Goal: Task Accomplishment & Management: Complete application form

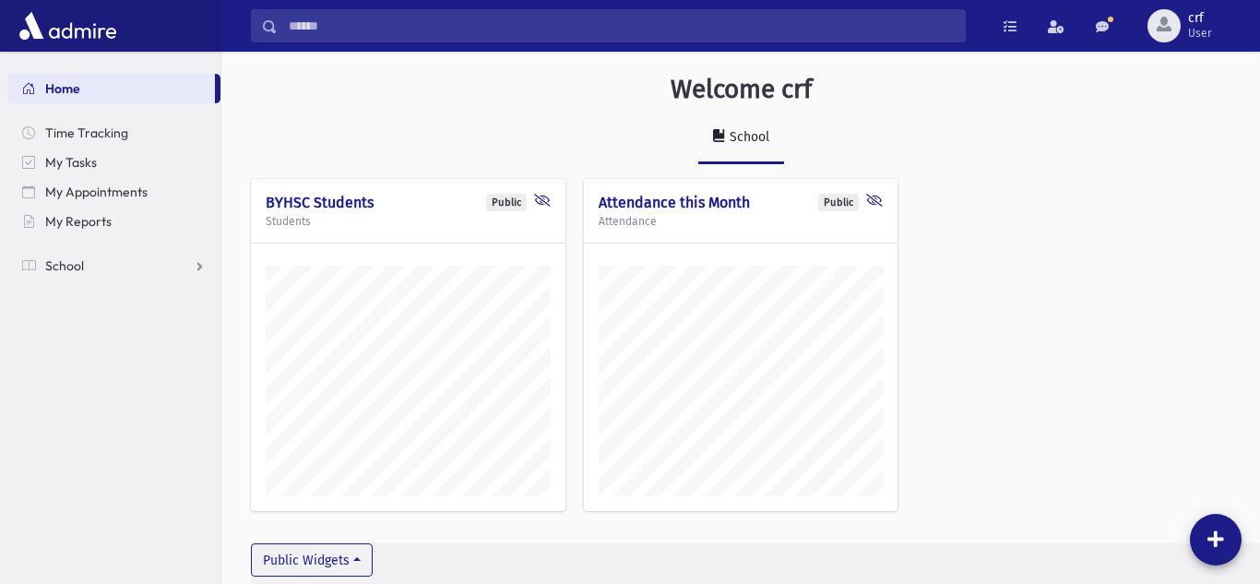
scroll to position [574, 1039]
click at [87, 271] on link "School" at bounding box center [113, 266] width 213 height 30
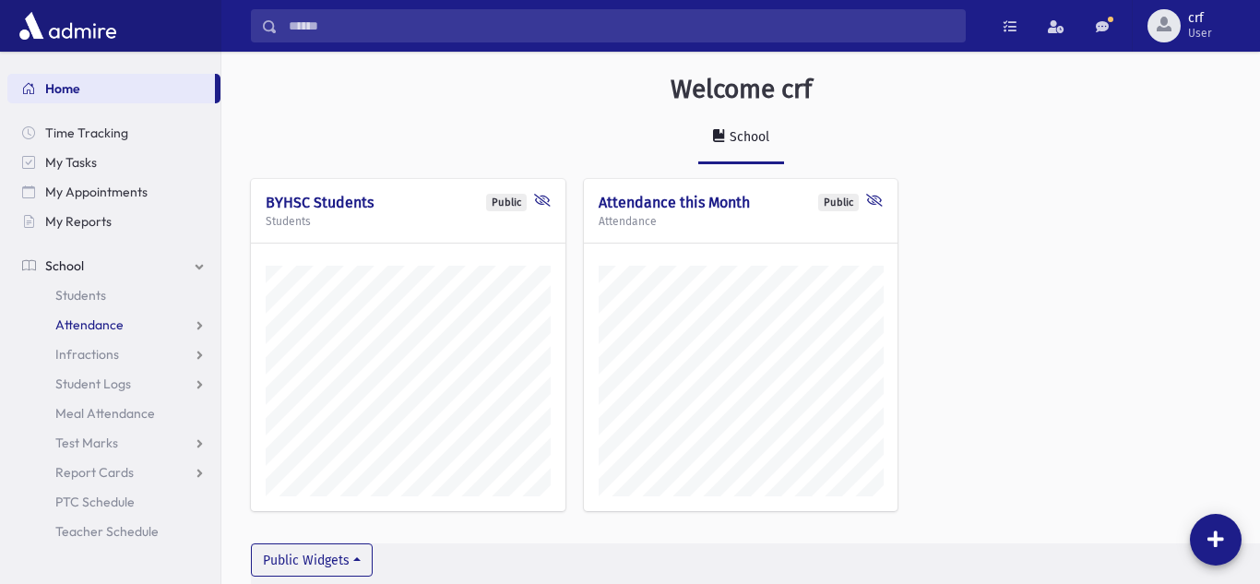
click at [90, 327] on span "Attendance" at bounding box center [89, 324] width 68 height 17
click at [90, 347] on span "Entry" at bounding box center [85, 354] width 31 height 17
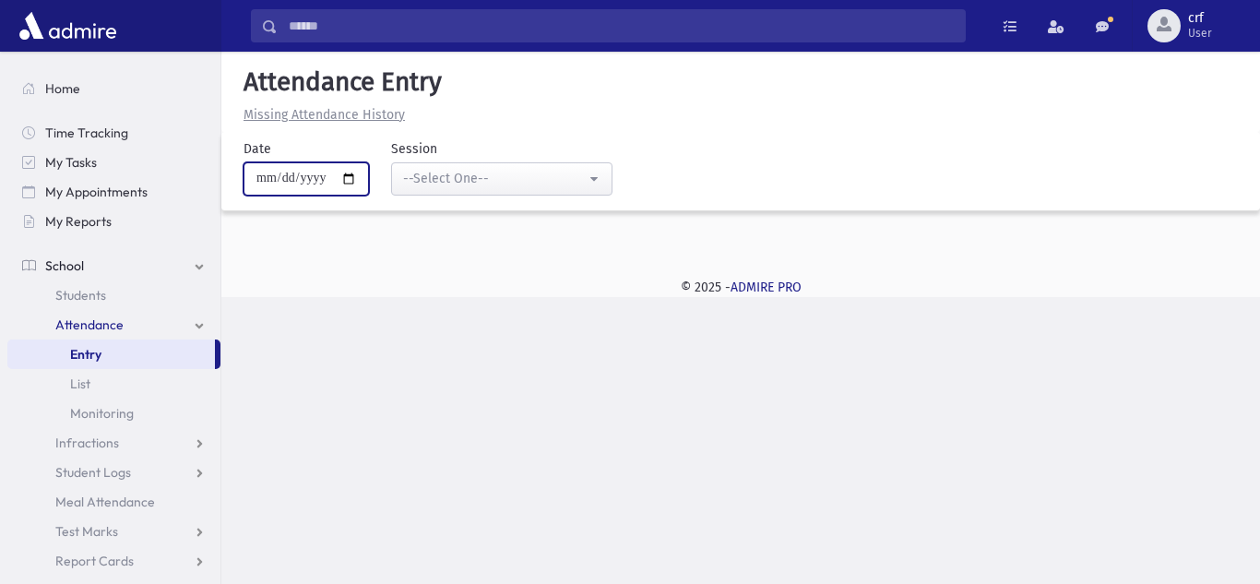
click at [355, 182] on input "**********" at bounding box center [306, 178] width 125 height 33
type input "**********"
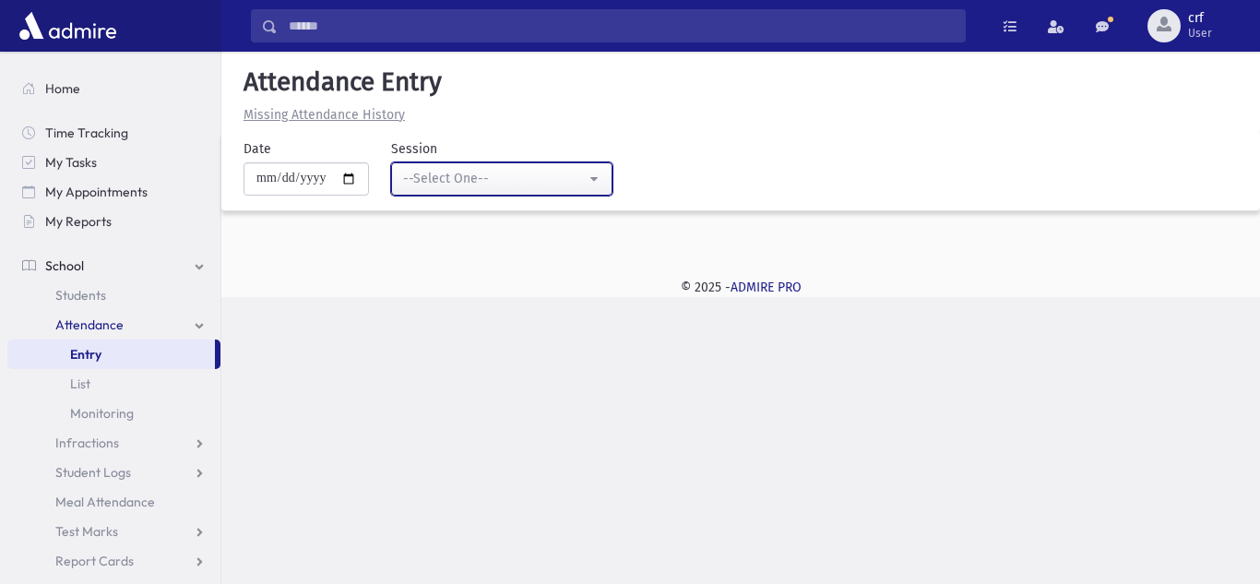
click at [451, 171] on div "--Select One--" at bounding box center [494, 178] width 183 height 19
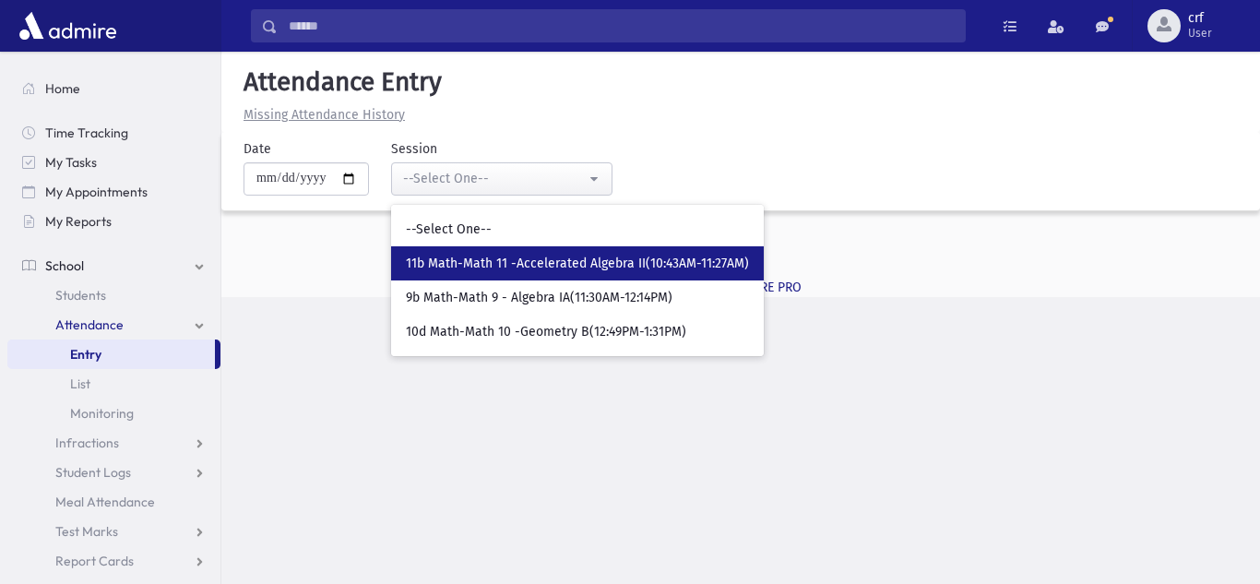
click at [464, 264] on span "11b Math-Math 11 -Accelerated Algebra II(10:43AM-11:27AM)" at bounding box center [577, 264] width 343 height 18
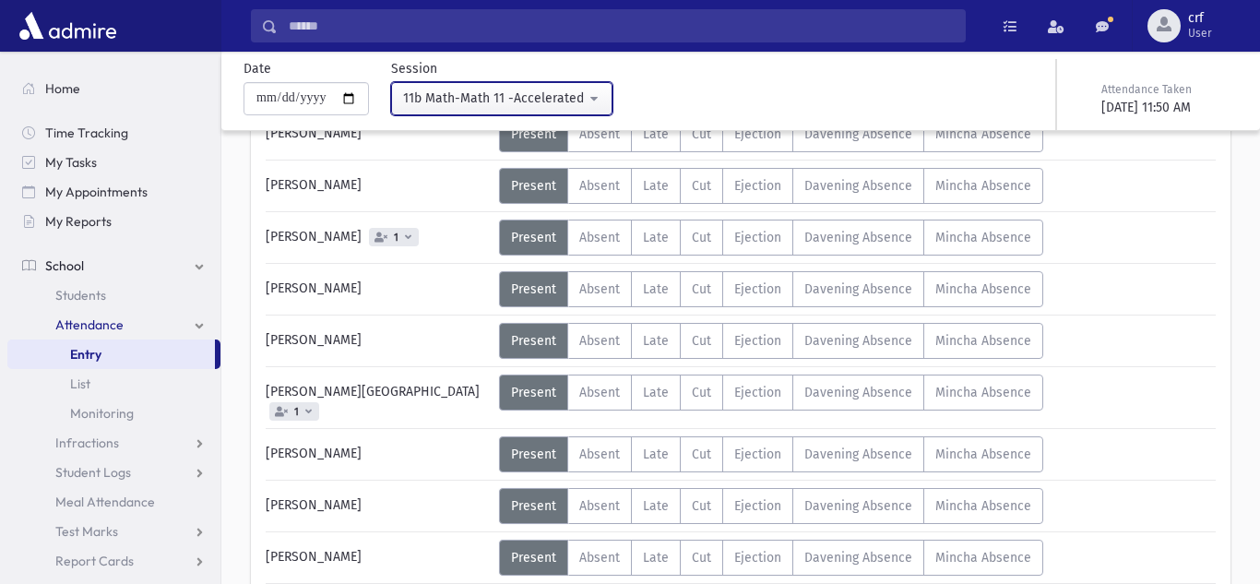
scroll to position [538, 0]
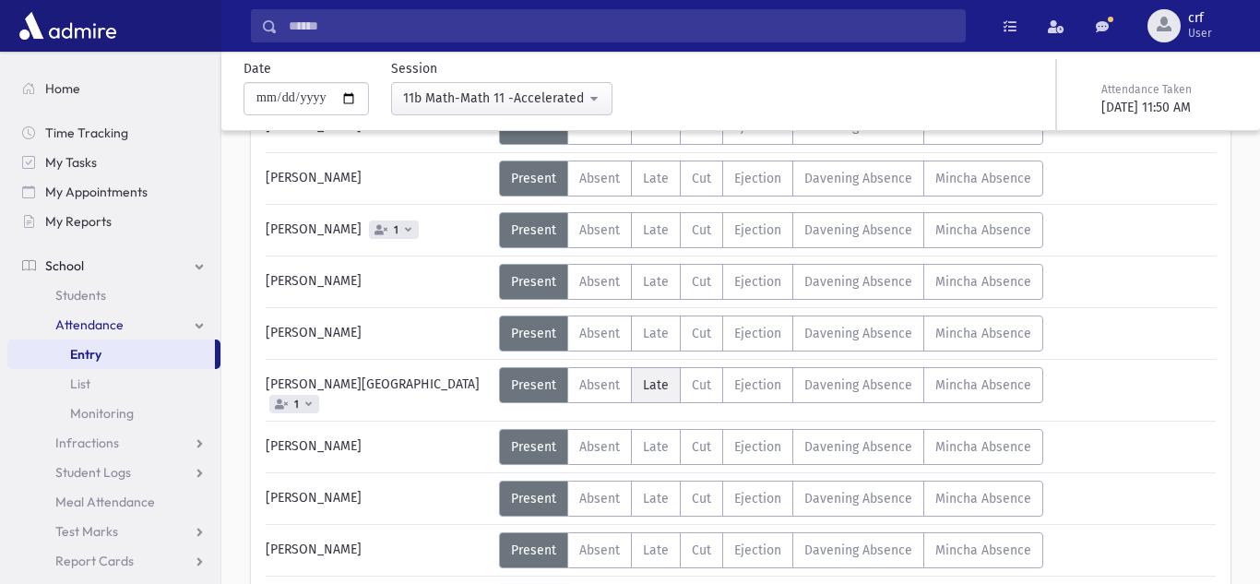
click at [660, 384] on span "Late" at bounding box center [656, 385] width 26 height 16
click at [653, 439] on span "Late" at bounding box center [656, 447] width 26 height 16
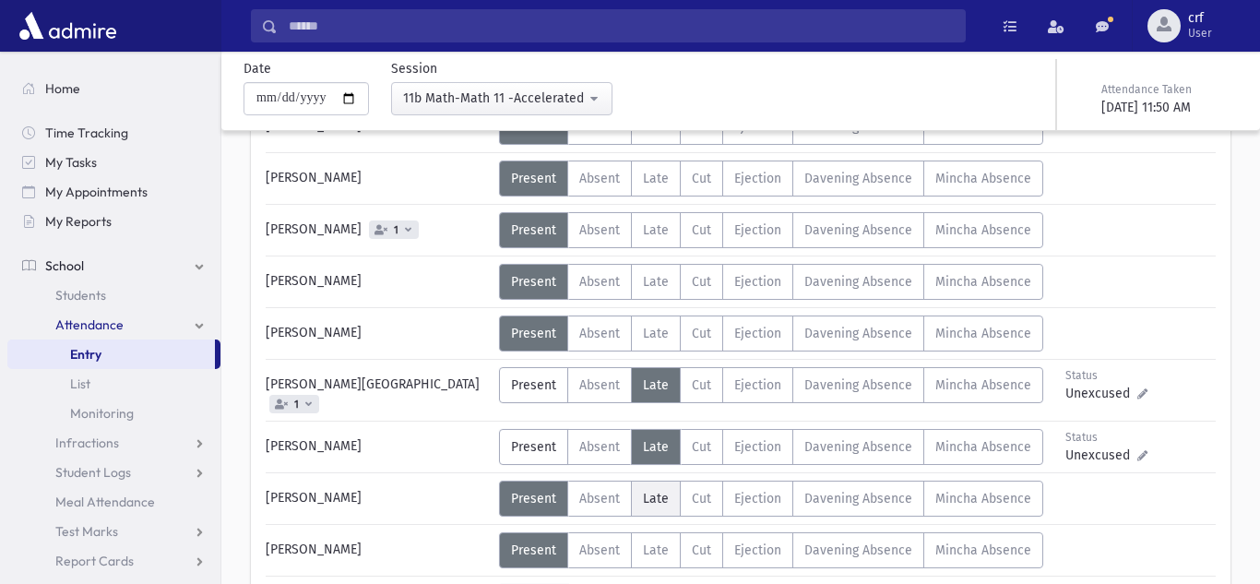
click at [659, 496] on label "Late L" at bounding box center [656, 499] width 50 height 36
click at [662, 544] on div "Error occurred. Unable to update record." at bounding box center [741, 562] width 258 height 42
click at [649, 541] on div "Error occurred. Unable to update record." at bounding box center [741, 562] width 258 height 42
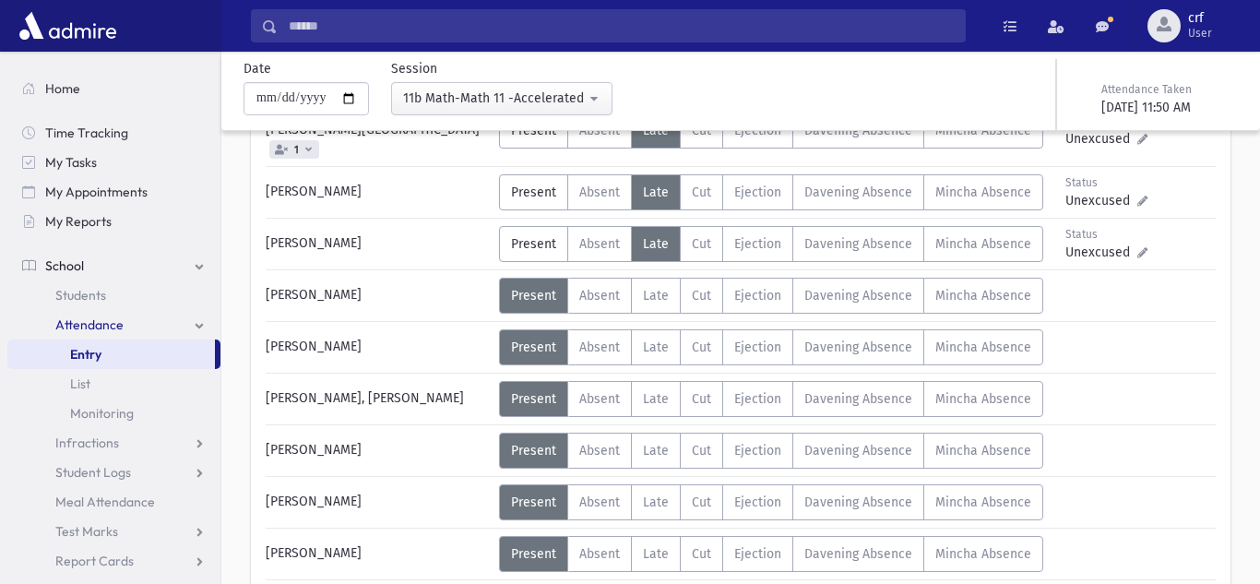
scroll to position [816, 0]
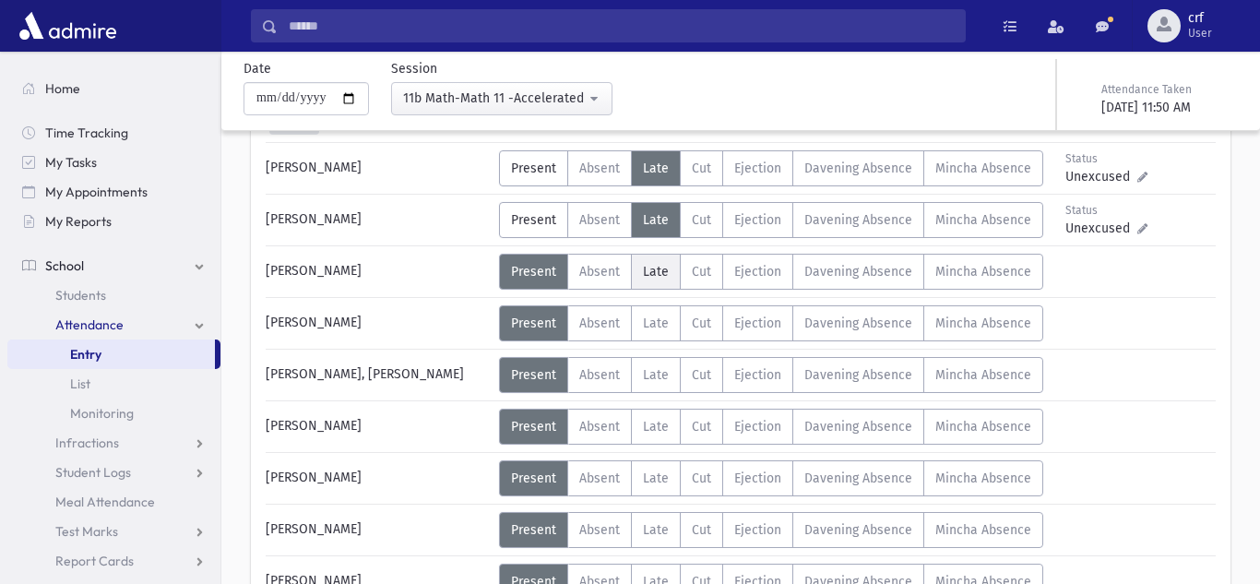
click at [655, 264] on span "Late" at bounding box center [656, 272] width 26 height 16
click at [655, 367] on span "Late" at bounding box center [656, 375] width 26 height 16
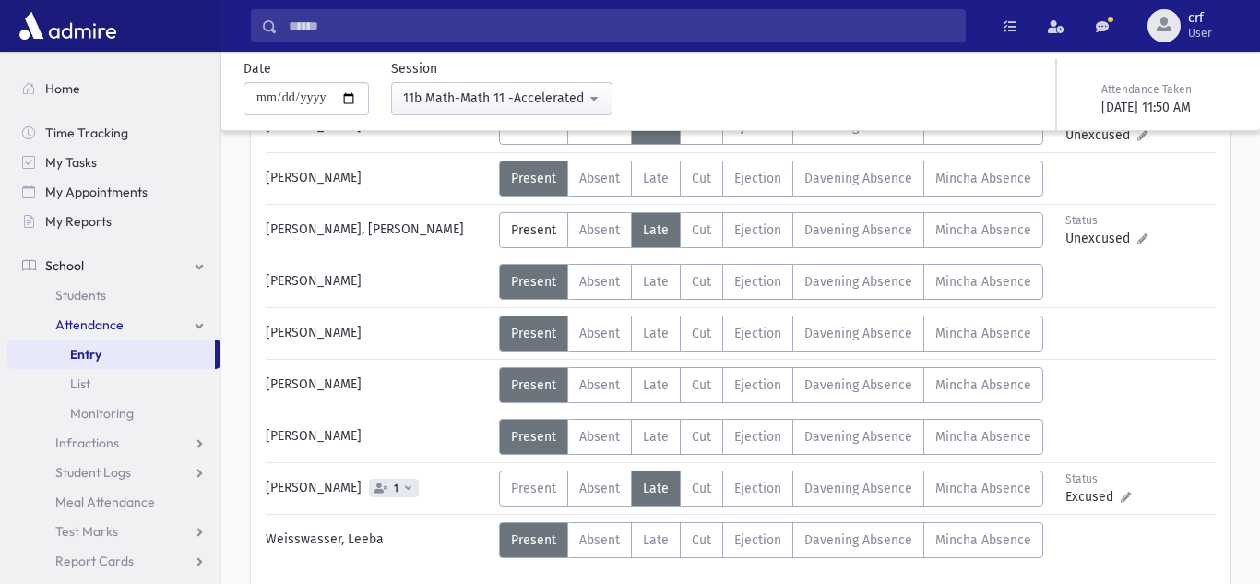
scroll to position [962, 0]
click at [650, 376] on span "Late" at bounding box center [656, 384] width 26 height 16
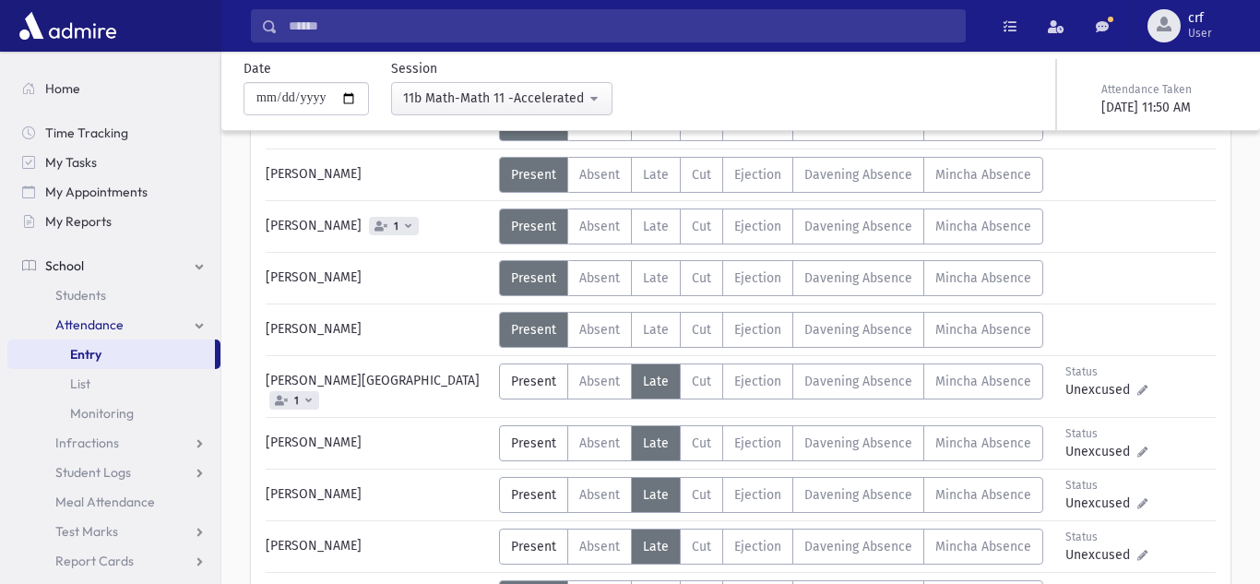
scroll to position [537, 0]
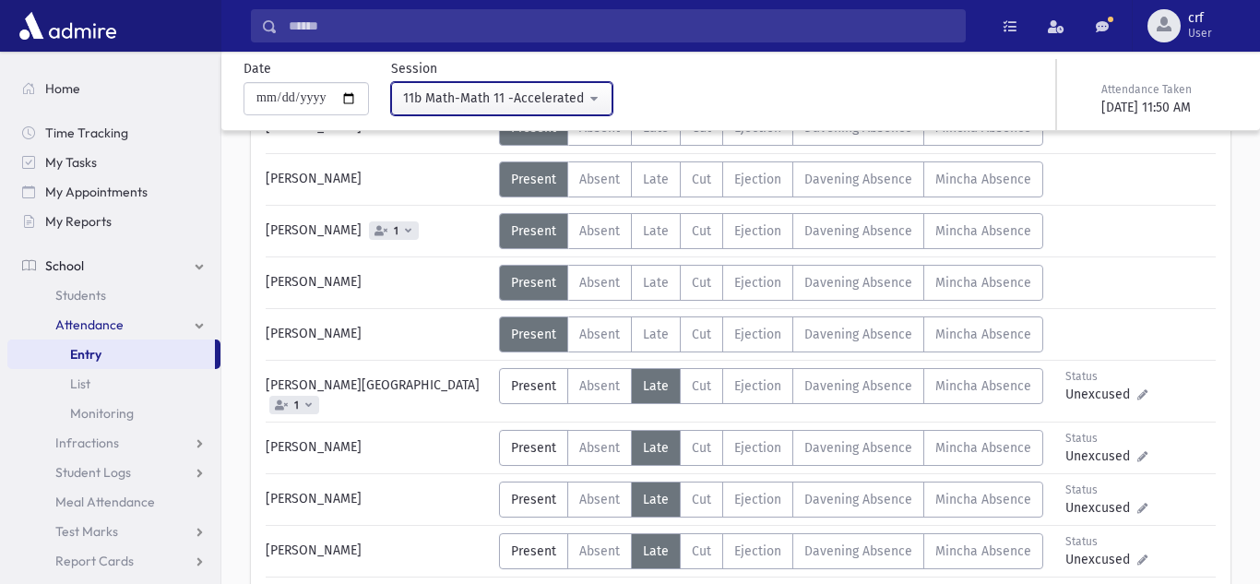
click at [574, 99] on div "11b Math-Math 11 -Accelerated Algebra II(10:43AM-11:27AM)" at bounding box center [494, 98] width 183 height 19
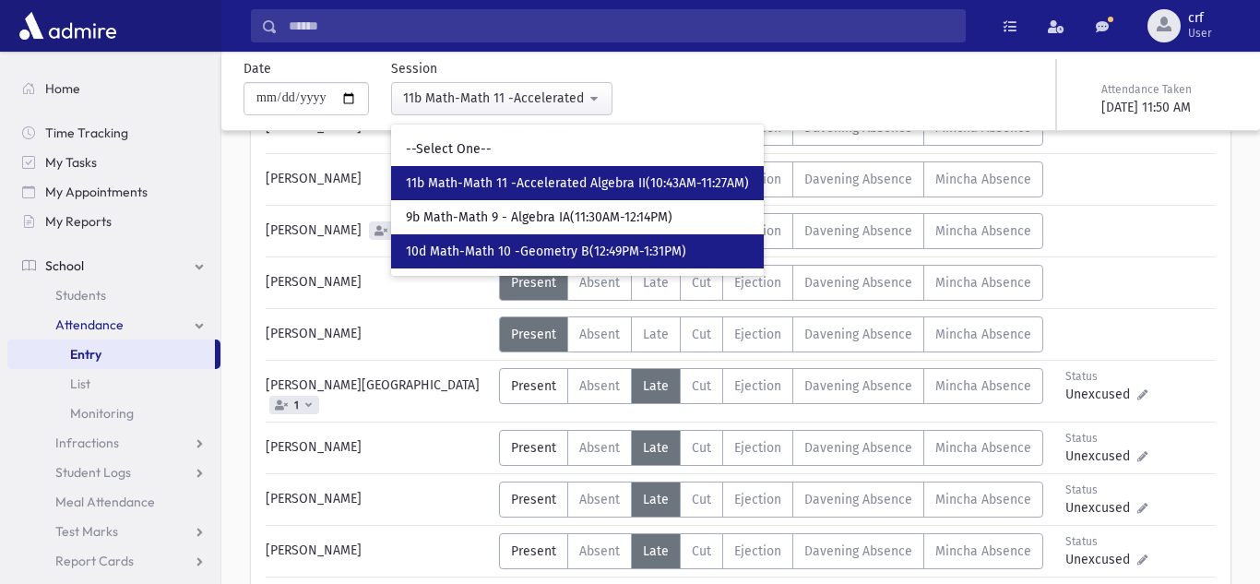
click at [500, 244] on span "10d Math-Math 10 -Geometry B(12:49PM-1:31PM)" at bounding box center [546, 252] width 280 height 18
select select "****"
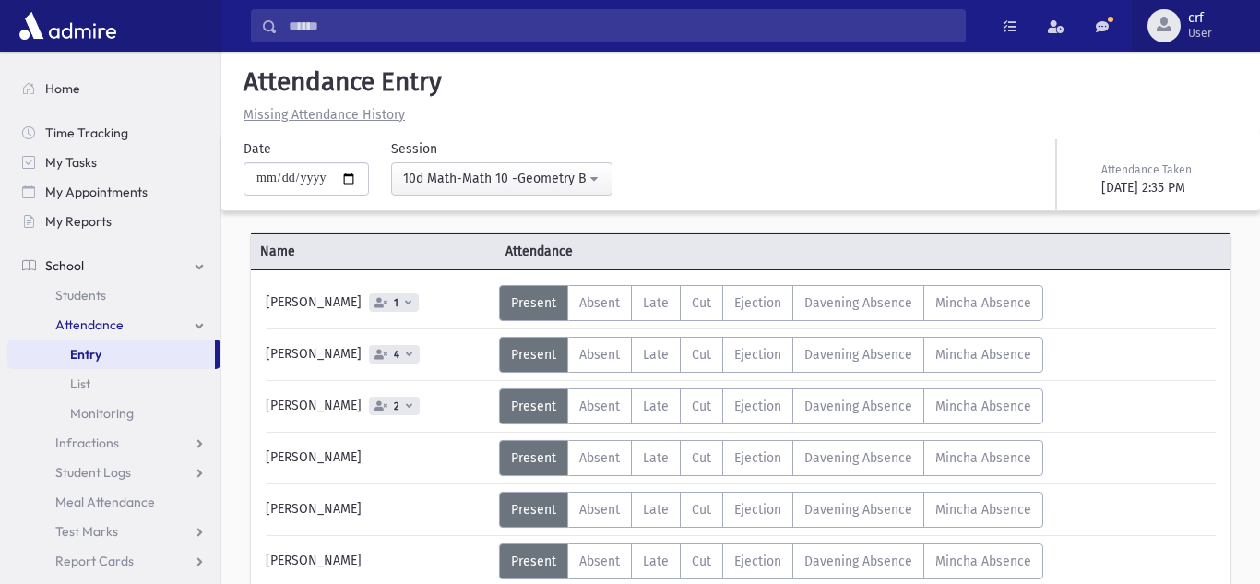
click at [1164, 32] on div "button" at bounding box center [1163, 25] width 33 height 33
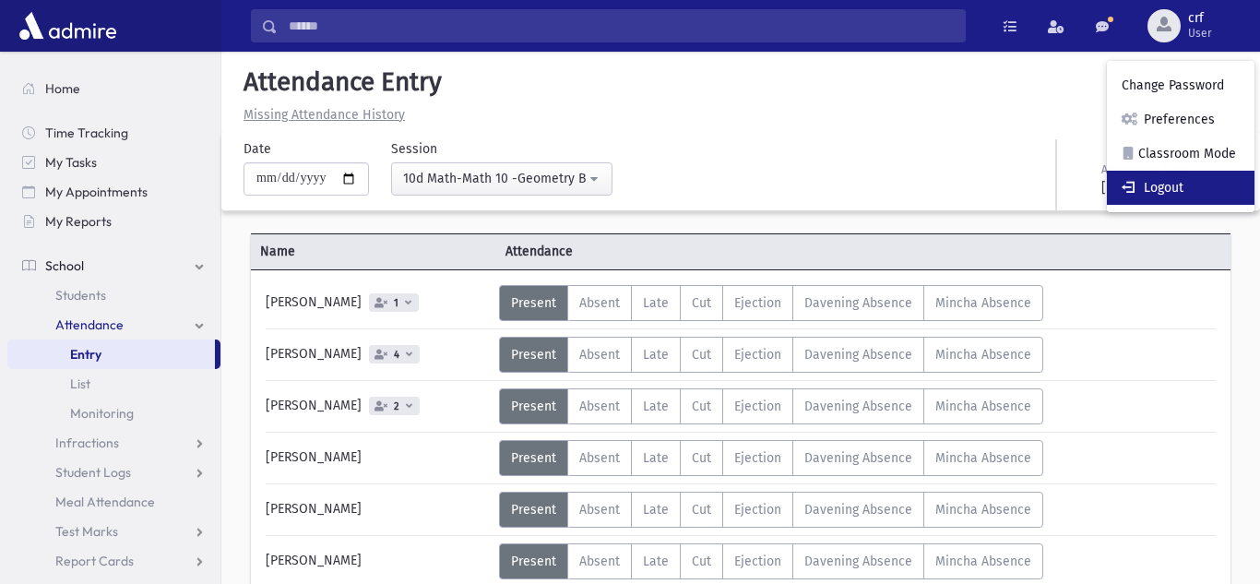
click at [1181, 196] on link "Logout" at bounding box center [1181, 188] width 148 height 34
